Goal: Task Accomplishment & Management: Manage account settings

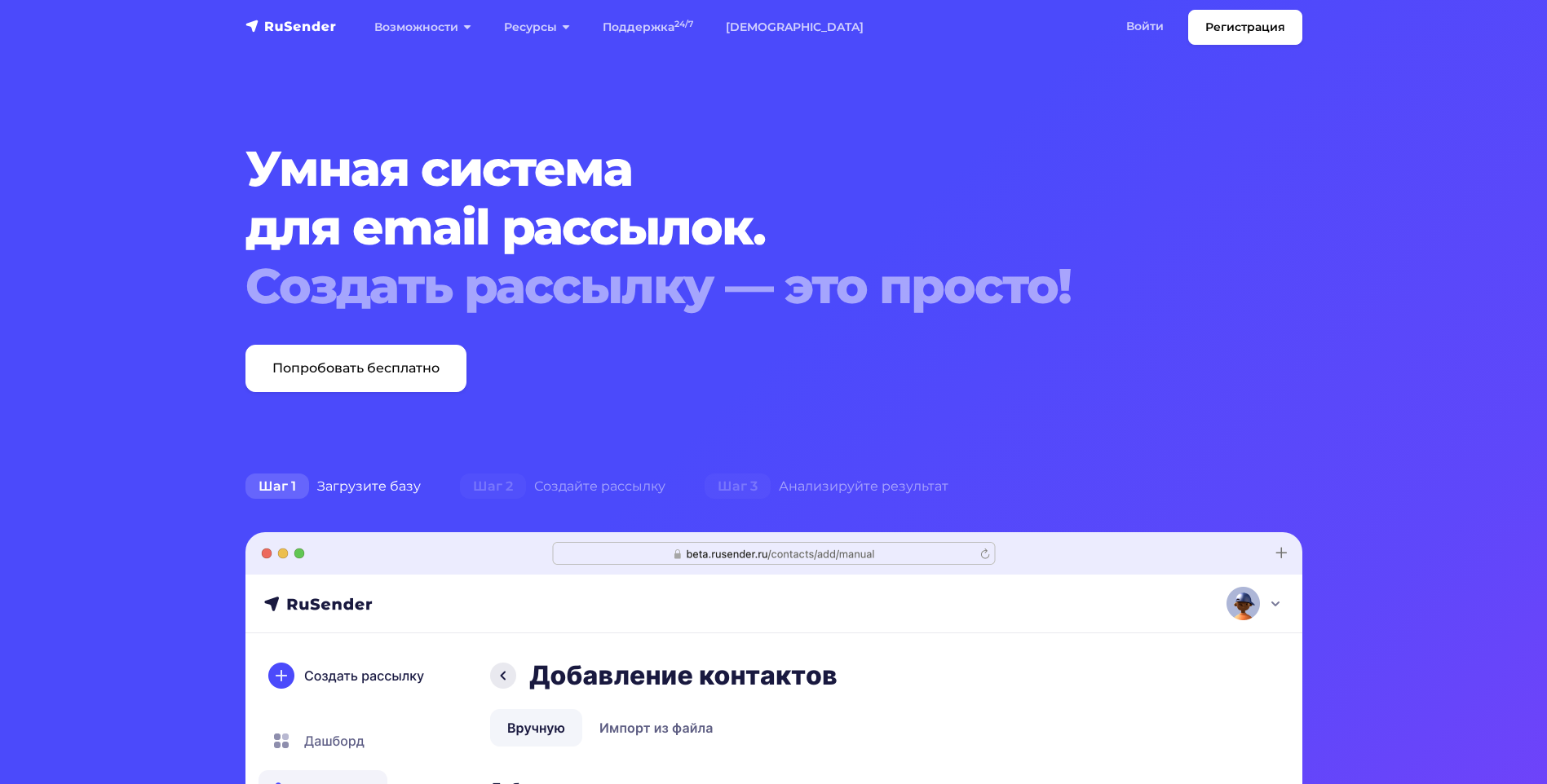
click at [273, 27] on img "navbar" at bounding box center [291, 26] width 91 height 17
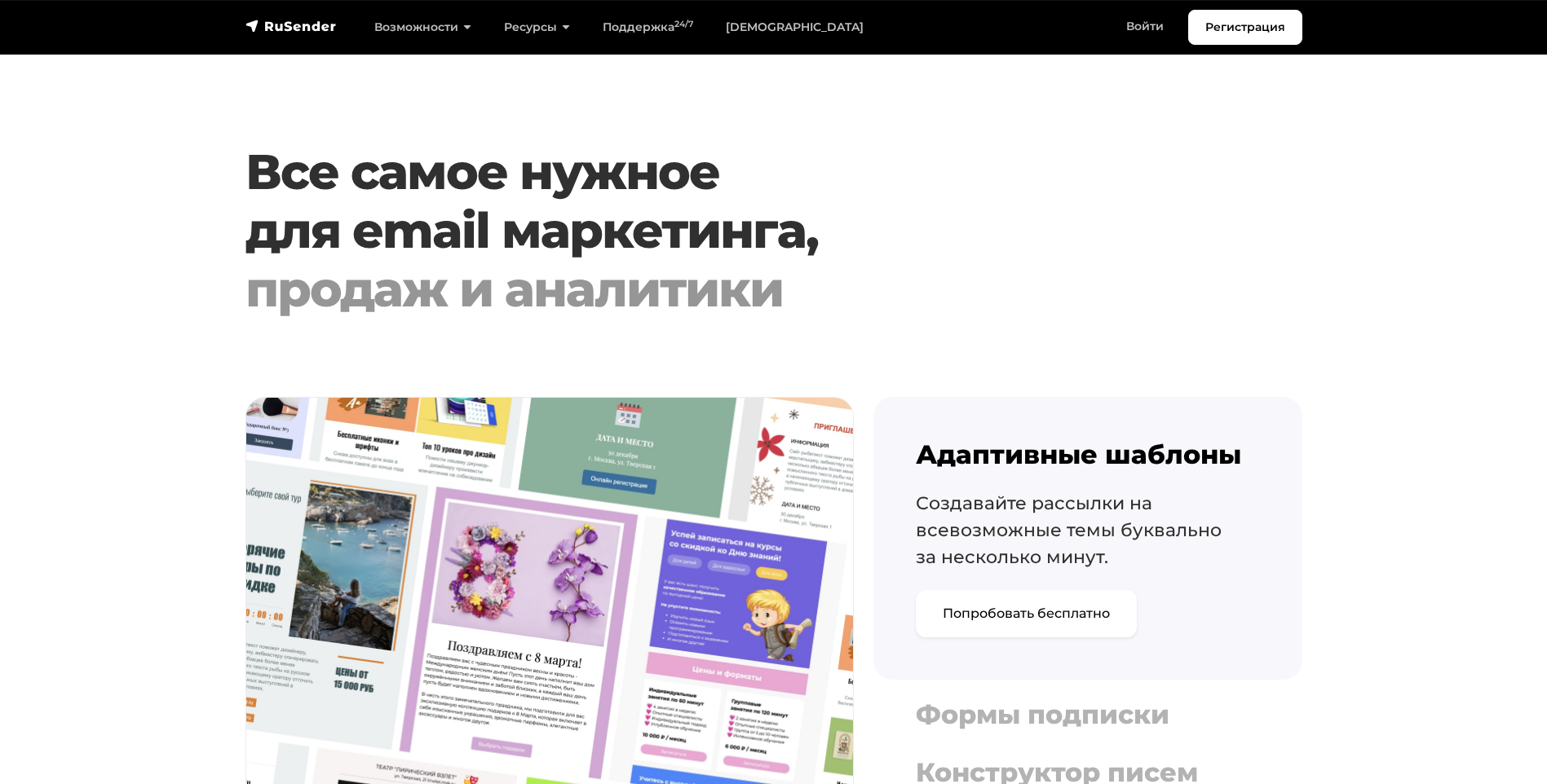
scroll to position [1793, 0]
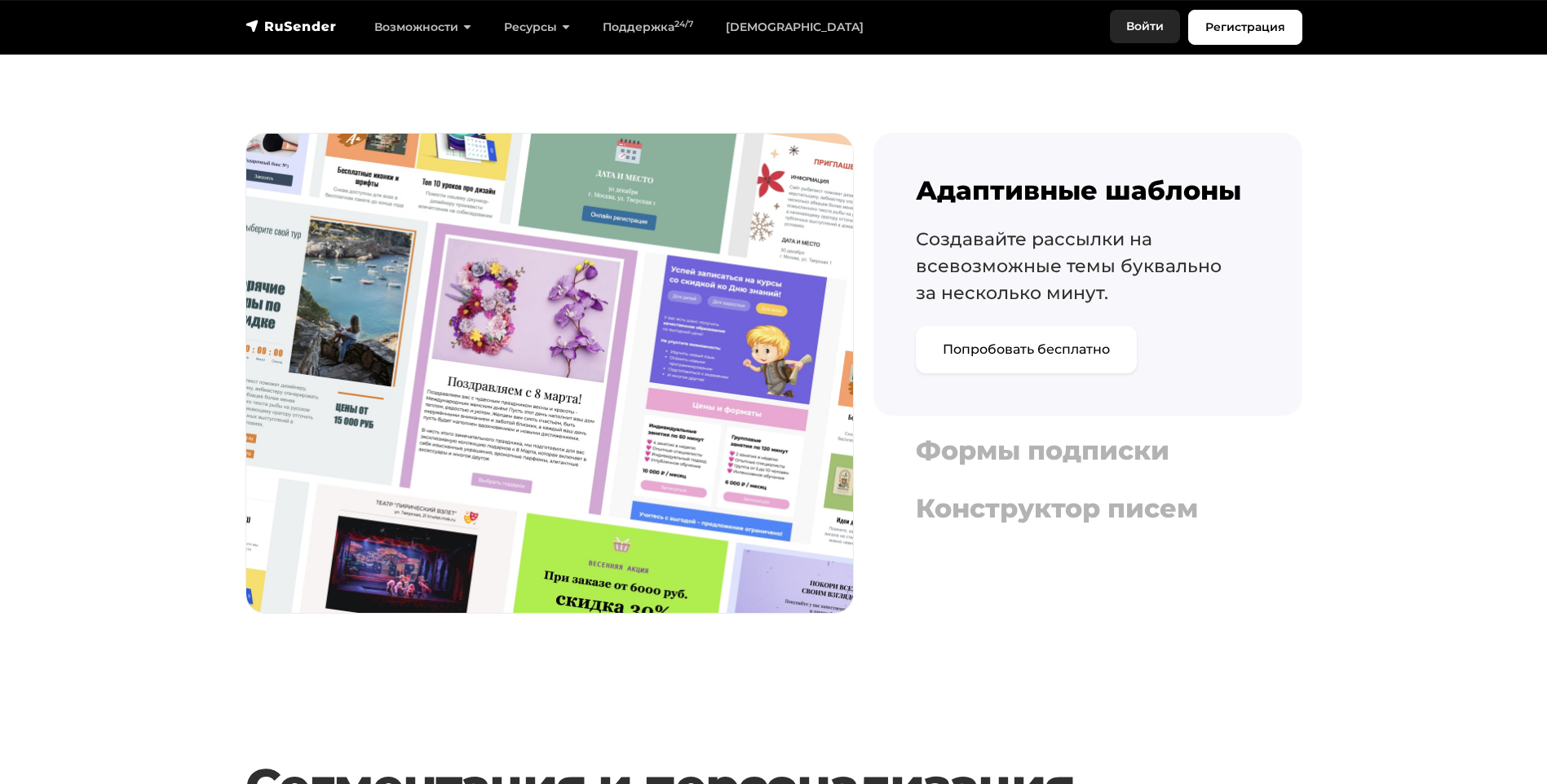
click at [1136, 29] on link "Войти" at bounding box center [1145, 26] width 70 height 33
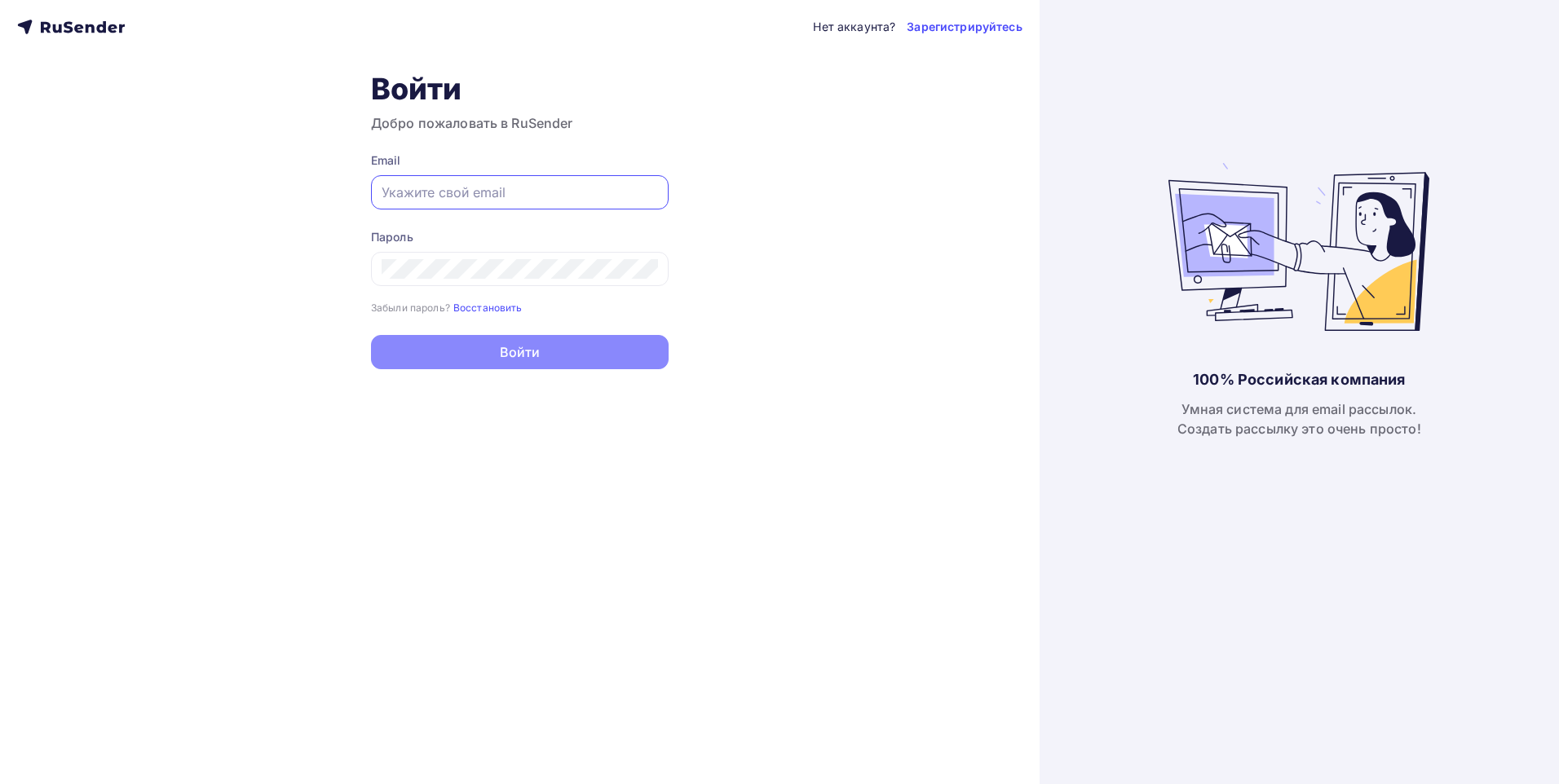
click at [477, 190] on input "text" at bounding box center [520, 193] width 277 height 20
click at [60, 26] on icon at bounding box center [57, 29] width 9 height 9
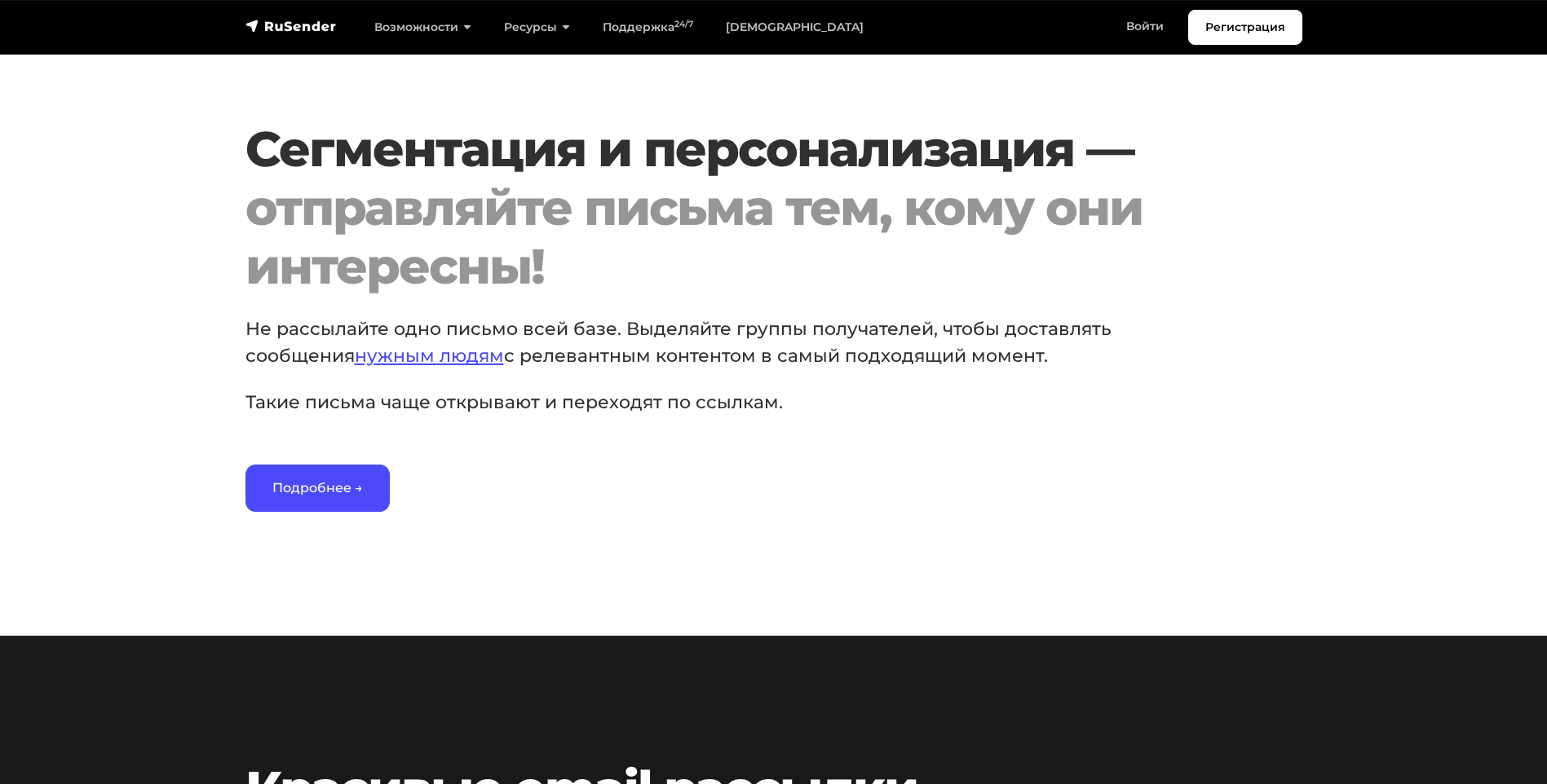
scroll to position [2446, 0]
